Goal: Task Accomplishment & Management: Manage account settings

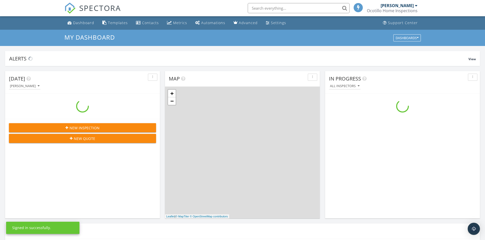
scroll to position [471, 493]
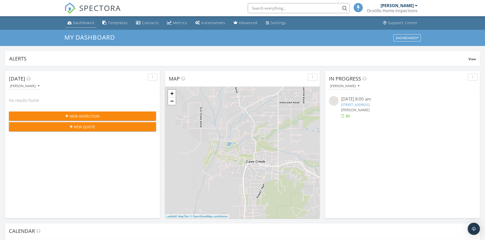
click at [87, 21] on div "Dashboard" at bounding box center [83, 22] width 21 height 5
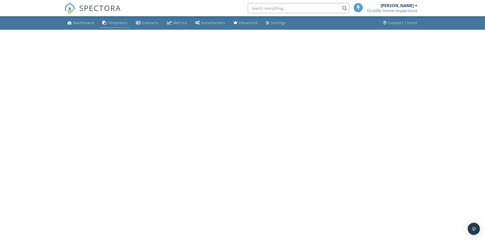
click at [117, 23] on div "Templates" at bounding box center [118, 22] width 20 height 5
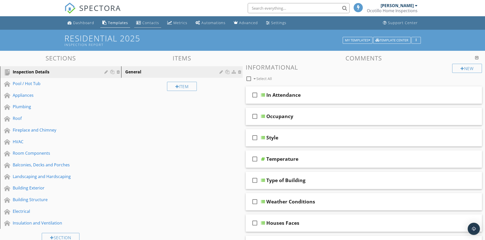
click at [152, 24] on div "Contacts" at bounding box center [150, 22] width 17 height 5
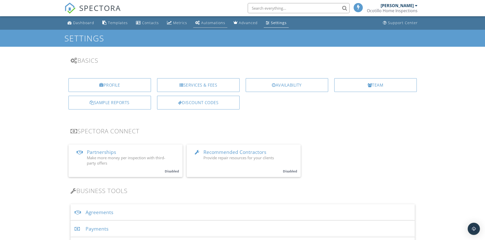
click at [202, 24] on div "Automations" at bounding box center [213, 22] width 24 height 5
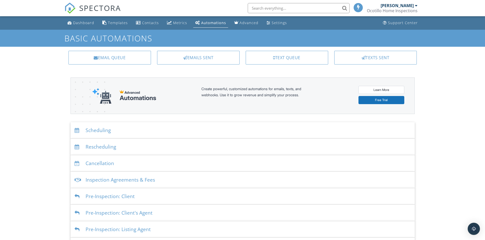
click at [93, 131] on div "Scheduling" at bounding box center [242, 130] width 344 height 17
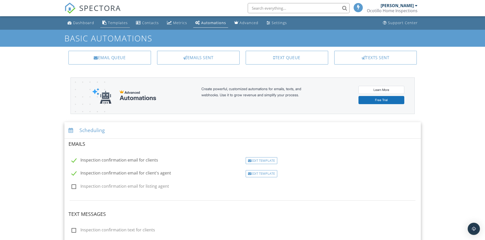
click at [123, 23] on div "Templates" at bounding box center [118, 22] width 20 height 5
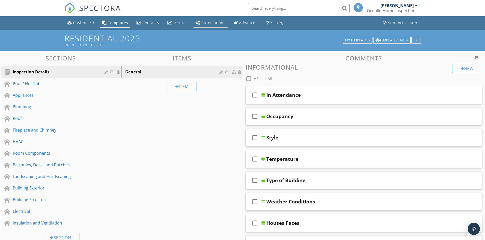
click at [207, 25] on div "Automations" at bounding box center [213, 22] width 24 height 5
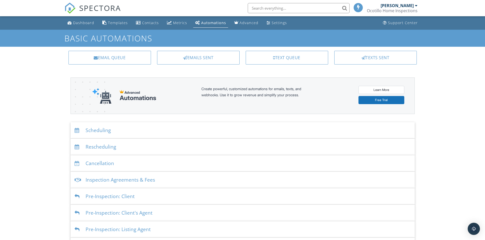
click at [92, 131] on div "Scheduling" at bounding box center [242, 130] width 344 height 17
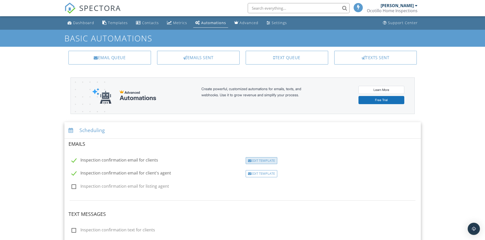
click at [264, 163] on div "Edit Template" at bounding box center [262, 160] width 32 height 7
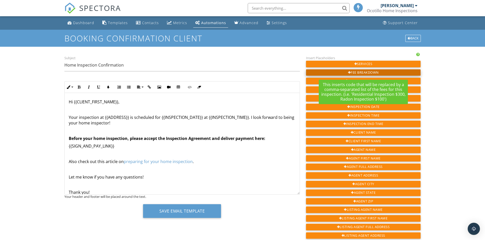
click at [361, 72] on div "Fee Breakdown" at bounding box center [363, 72] width 115 height 7
click at [348, 72] on div at bounding box center [349, 72] width 3 height 3
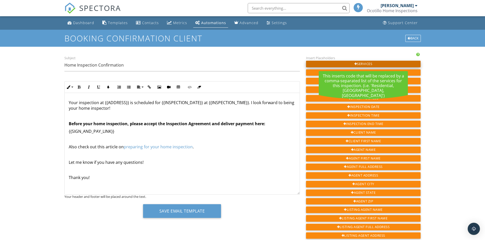
click at [355, 63] on div at bounding box center [355, 64] width 3 height 3
click at [369, 64] on div "Services" at bounding box center [363, 64] width 115 height 7
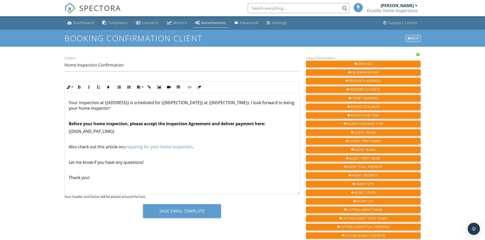
click at [413, 38] on div "Back" at bounding box center [413, 38] width 16 height 7
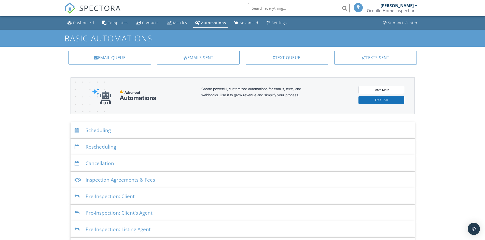
click at [104, 132] on div "Scheduling" at bounding box center [242, 130] width 344 height 17
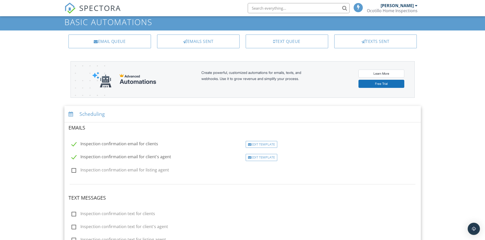
scroll to position [25, 0]
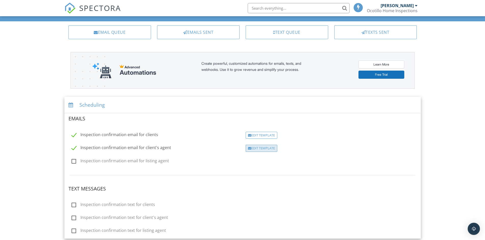
click at [266, 149] on div "Edit Template" at bounding box center [262, 148] width 32 height 7
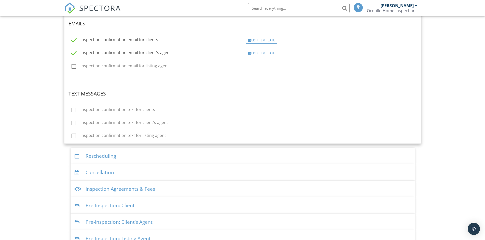
scroll to position [133, 0]
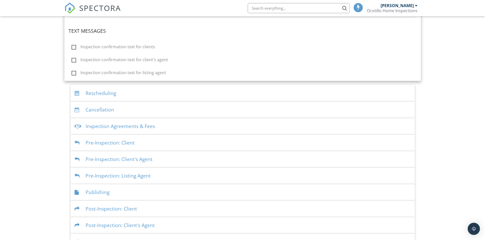
click at [127, 126] on div "Inspection Agreements & Fees" at bounding box center [242, 126] width 344 height 17
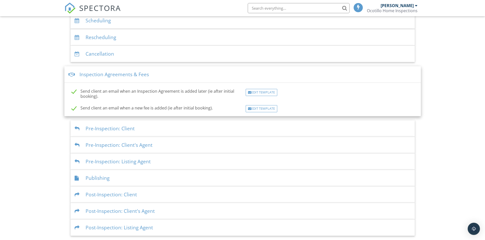
scroll to position [110, 0]
click at [263, 95] on div "Edit Template" at bounding box center [262, 92] width 32 height 7
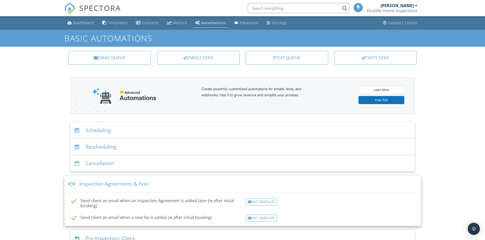
click at [34, 77] on div "Dashboard Templates Contacts Metrics Automations Advanced Settings Support Cent…" at bounding box center [242, 181] width 485 height 330
click at [437, 135] on div "Dashboard Templates Contacts Metrics Automations Advanced Settings Support Cent…" at bounding box center [242, 181] width 485 height 330
click at [106, 186] on div "Inspection Agreements & Fees" at bounding box center [242, 184] width 356 height 17
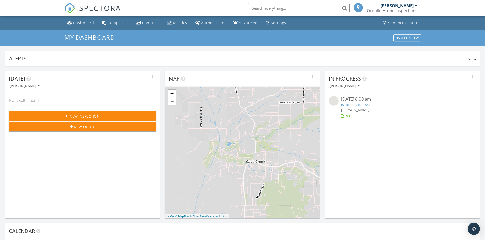
scroll to position [3, 3]
click at [274, 24] on div "Settings" at bounding box center [278, 22] width 15 height 5
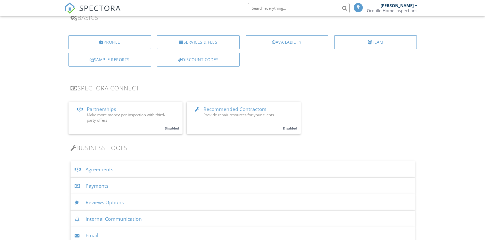
scroll to position [51, 0]
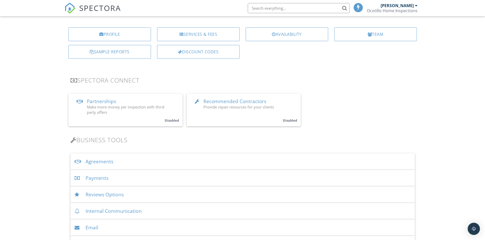
click at [103, 180] on div "Payments" at bounding box center [242, 178] width 344 height 17
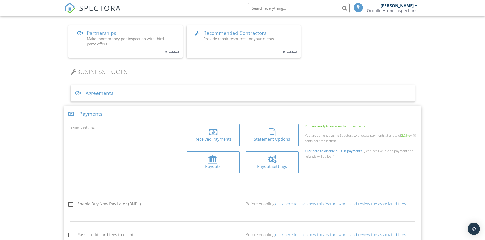
scroll to position [127, 0]
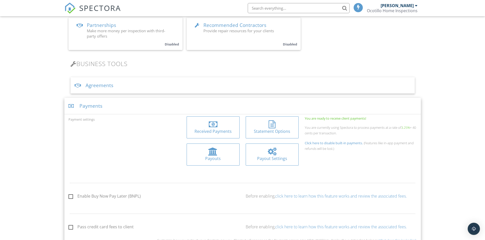
click at [274, 158] on div "Payout Settings" at bounding box center [272, 159] width 45 height 6
click at [213, 154] on div at bounding box center [212, 152] width 9 height 8
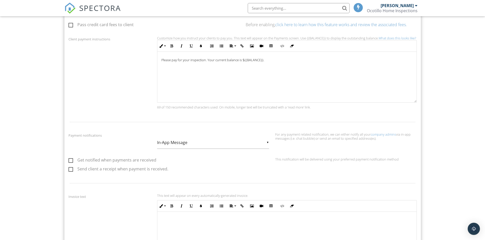
scroll to position [331, 0]
click at [70, 161] on label "Get notified when payments are received" at bounding box center [112, 160] width 88 height 6
click at [70, 161] on input "Get notified when payments are received" at bounding box center [69, 160] width 3 height 3
checkbox input "true"
click at [69, 168] on label "Send client a receipt when payment is received." at bounding box center [118, 169] width 100 height 6
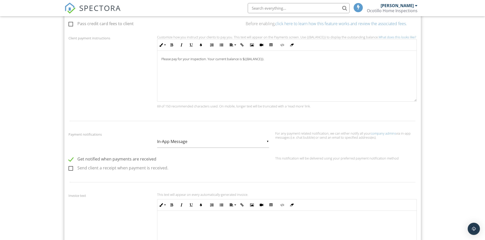
click at [69, 168] on input "Send client a receipt when payment is received." at bounding box center [69, 168] width 3 height 3
checkbox input "true"
click at [269, 145] on div "▼ In-App Message In-App Message Email In-App Message Email" at bounding box center [213, 143] width 118 height 14
click at [266, 143] on div "▼ In-App Message In-App Message Email In-App Message Email" at bounding box center [213, 142] width 112 height 12
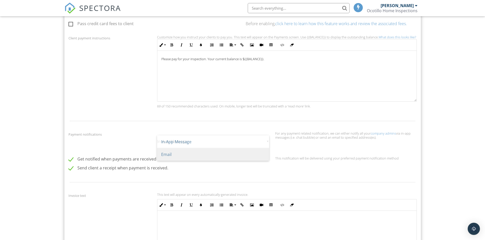
click at [178, 156] on span "Email" at bounding box center [213, 154] width 112 height 13
type input "Email"
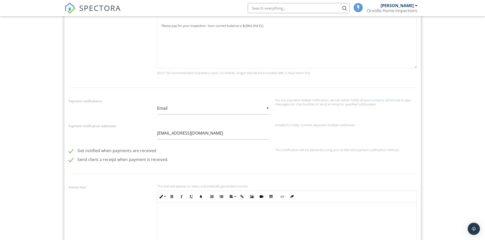
scroll to position [356, 0]
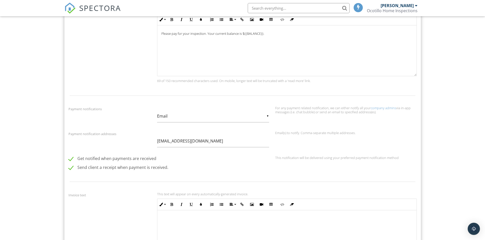
click at [72, 168] on label "Send client a receipt when payment is received." at bounding box center [118, 168] width 100 height 6
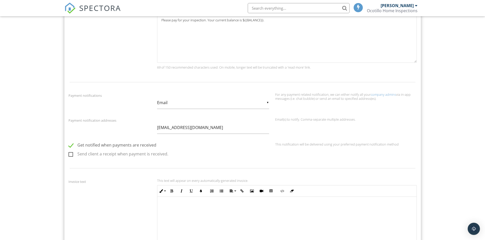
scroll to position [382, 0]
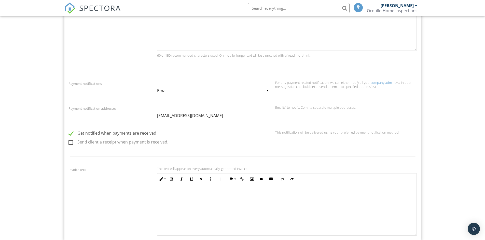
drag, startPoint x: 69, startPoint y: 142, endPoint x: 80, endPoint y: 151, distance: 13.7
click at [69, 142] on label "Send client a receipt when payment is received." at bounding box center [118, 143] width 100 height 6
click at [69, 142] on input "Send client a receipt when payment is received." at bounding box center [69, 142] width 3 height 3
click at [71, 141] on label "Send client a receipt when payment is received." at bounding box center [118, 143] width 100 height 6
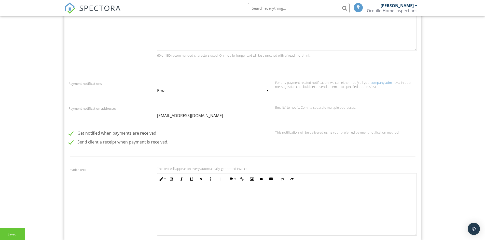
checkbox input "false"
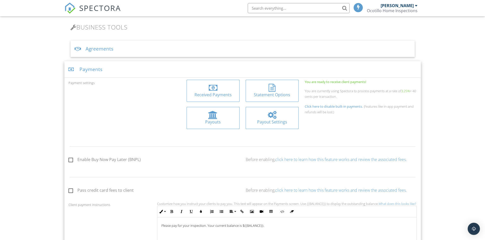
scroll to position [153, 0]
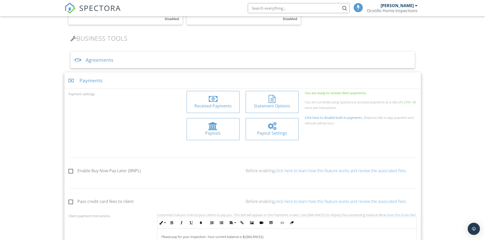
click at [199, 59] on div "Agreements" at bounding box center [242, 60] width 344 height 17
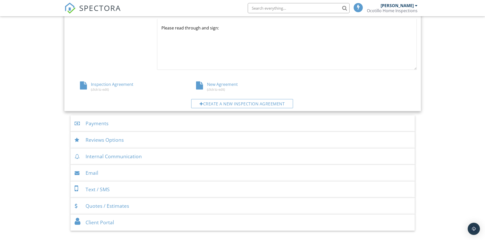
scroll to position [280, 0]
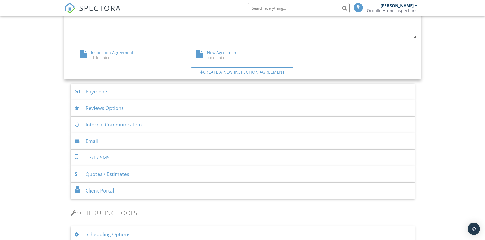
click at [93, 139] on div "Email" at bounding box center [242, 141] width 344 height 17
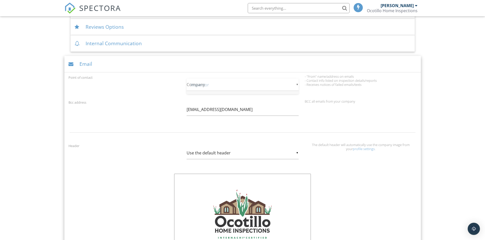
scroll to position [1, 0]
click at [296, 84] on div "▼ Company Inspector Company Inspector Company" at bounding box center [242, 85] width 112 height 12
click at [200, 100] on span "Company" at bounding box center [242, 97] width 112 height 13
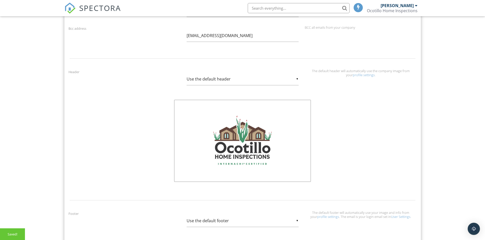
scroll to position [295, 0]
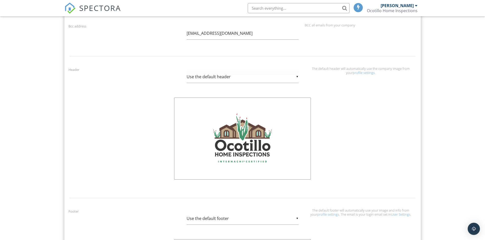
click at [296, 76] on div "▼ Use the default header Use the default header Custom Header Use the default h…" at bounding box center [242, 77] width 112 height 12
click at [296, 76] on span "Use the default header" at bounding box center [242, 77] width 112 height 13
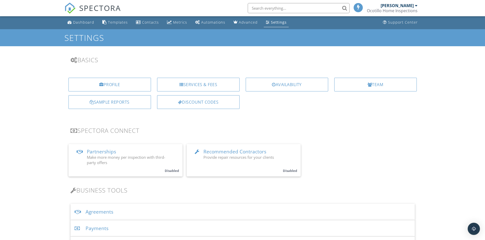
scroll to position [0, 0]
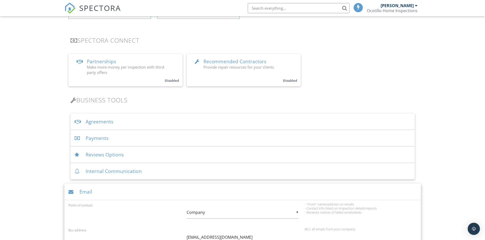
scroll to position [102, 0]
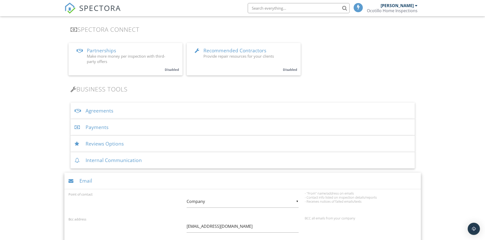
click at [97, 128] on div "Payments" at bounding box center [242, 127] width 344 height 17
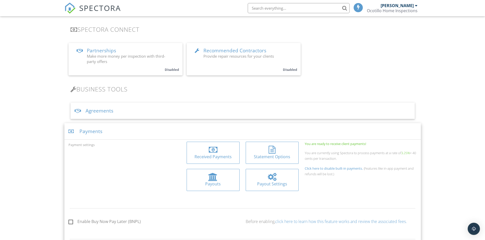
click at [208, 155] on div "Received Payments" at bounding box center [213, 157] width 45 height 6
click at [212, 178] on div at bounding box center [212, 177] width 9 height 8
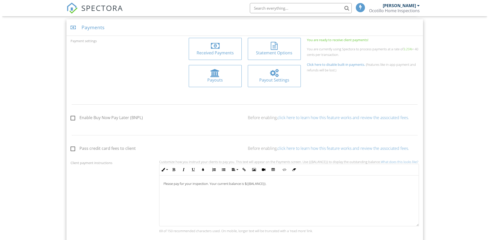
scroll to position [102, 0]
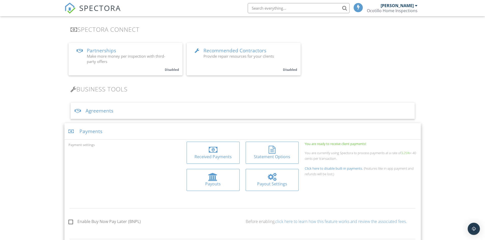
click at [275, 155] on div "Statement Options" at bounding box center [272, 157] width 45 height 6
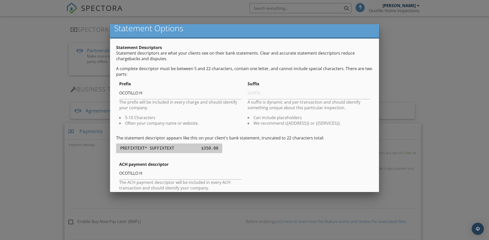
scroll to position [0, 0]
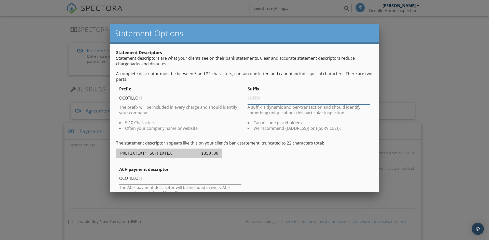
click at [254, 98] on input "text" at bounding box center [308, 98] width 122 height 12
click at [145, 98] on input "OCOTILLO H" at bounding box center [180, 98] width 122 height 12
type input "OCOTILLO"
click at [249, 99] on input "text" at bounding box center [308, 98] width 122 height 12
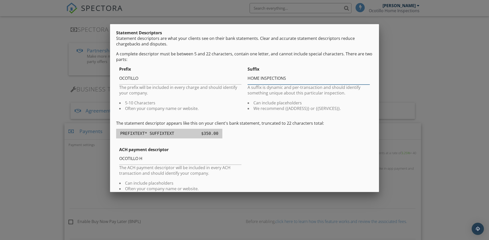
scroll to position [51, 0]
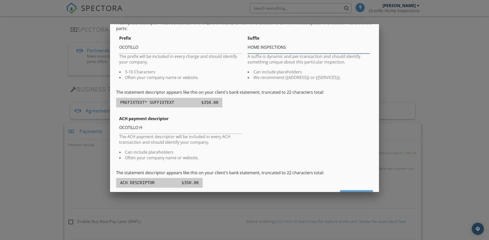
type input "HOME INSPECTIONS"
click at [150, 130] on input "OCOTILLO H" at bounding box center [180, 128] width 122 height 12
click at [181, 128] on input "OCOTILLO HOME INSPECTIONS" at bounding box center [180, 128] width 122 height 12
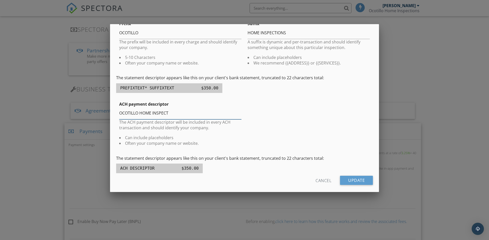
scroll to position [73, 0]
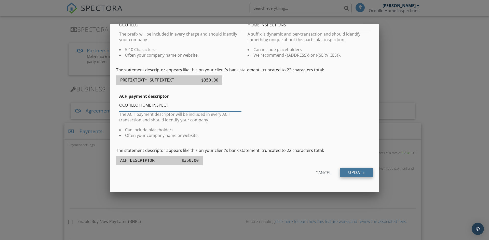
type input "OCOTILLO HOME INSPECT"
click at [351, 173] on input "Update" at bounding box center [356, 172] width 33 height 9
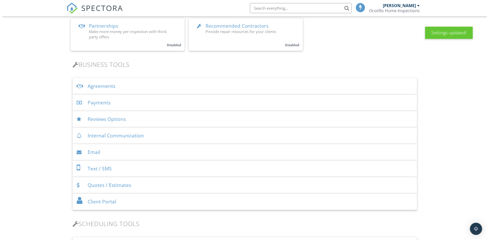
scroll to position [127, 0]
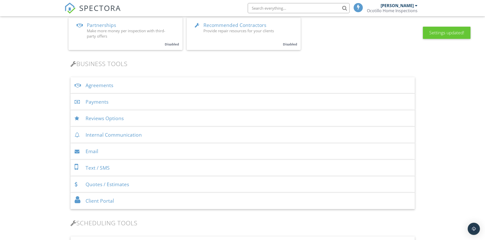
click at [96, 103] on div "Payments" at bounding box center [242, 102] width 344 height 17
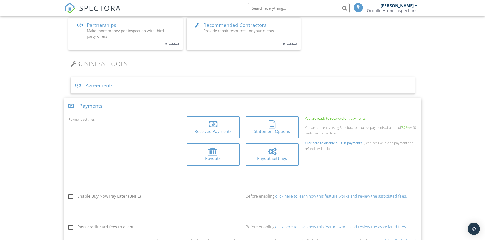
click at [281, 132] on div "Statement Options" at bounding box center [272, 132] width 45 height 6
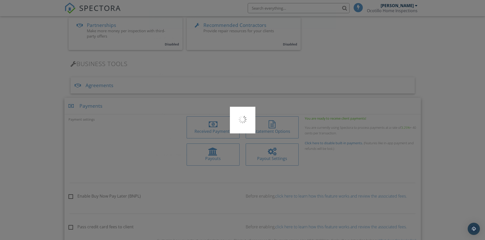
type input "OCOTILLO"
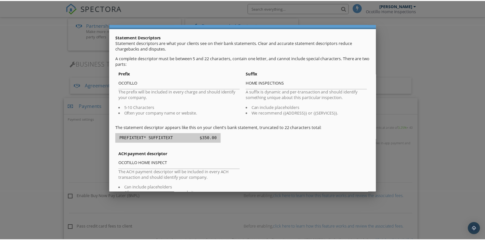
scroll to position [73, 0]
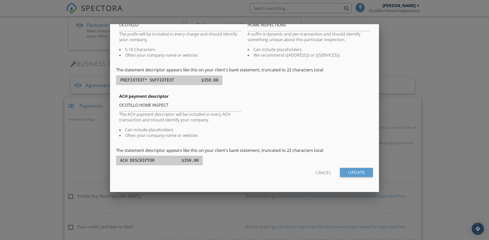
click at [474, 144] on div at bounding box center [244, 125] width 489 height 300
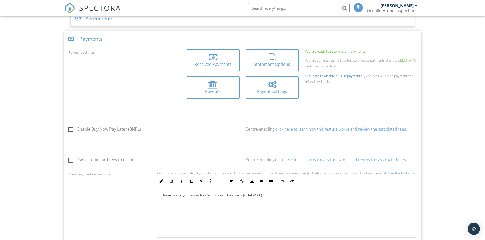
scroll to position [204, 0]
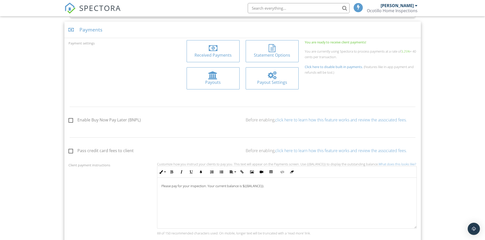
click at [356, 153] on link "click here to learn how this feature works and review the associated fees." at bounding box center [341, 151] width 132 height 6
click at [73, 151] on label "Pass credit card fees to client" at bounding box center [100, 152] width 65 height 6
click at [72, 151] on input "Pass credit card fees to client" at bounding box center [69, 151] width 3 height 3
checkbox input "true"
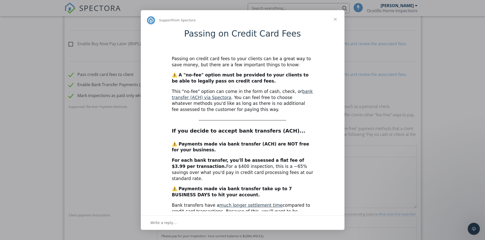
scroll to position [55, 0]
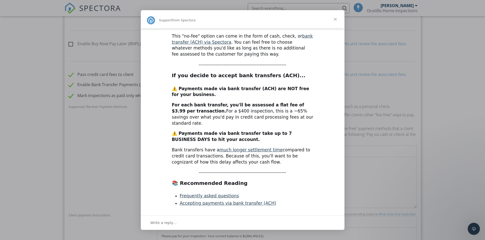
click at [334, 18] on span "Close" at bounding box center [335, 19] width 18 height 18
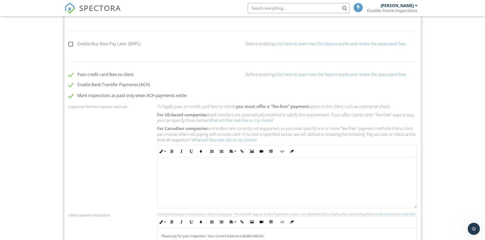
click at [387, 11] on div "Ocotillo Home Inspections" at bounding box center [392, 10] width 51 height 5
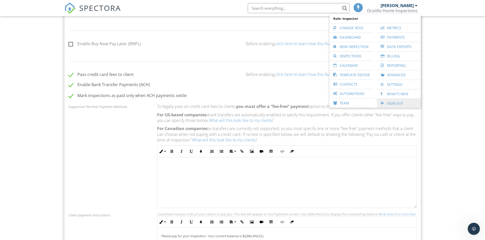
click at [396, 103] on link "Sign Out" at bounding box center [398, 103] width 39 height 9
